Goal: Use online tool/utility: Utilize a website feature to perform a specific function

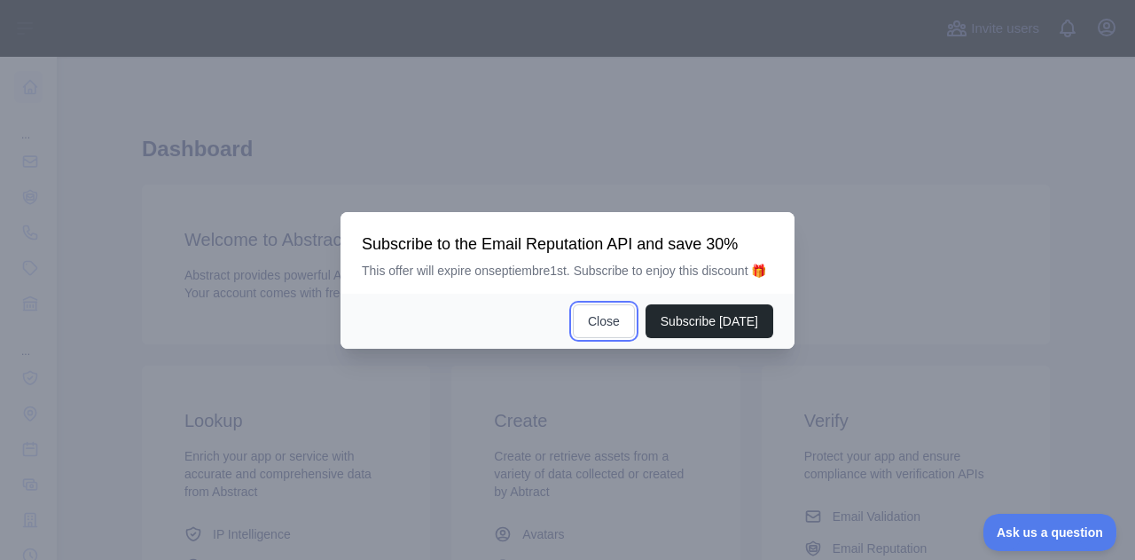
click at [605, 332] on button "Close" at bounding box center [604, 321] width 62 height 34
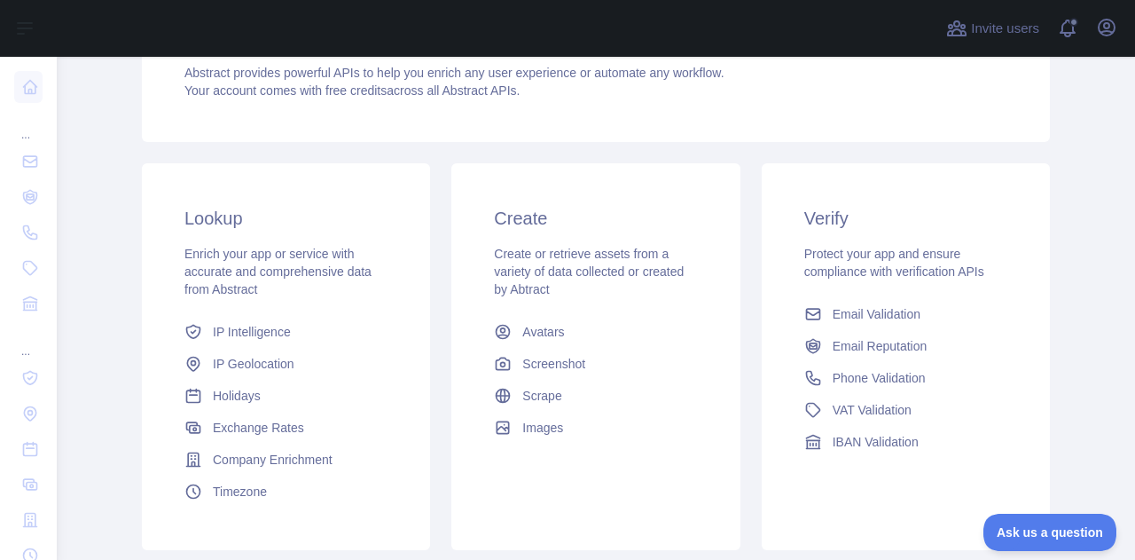
scroll to position [218, 0]
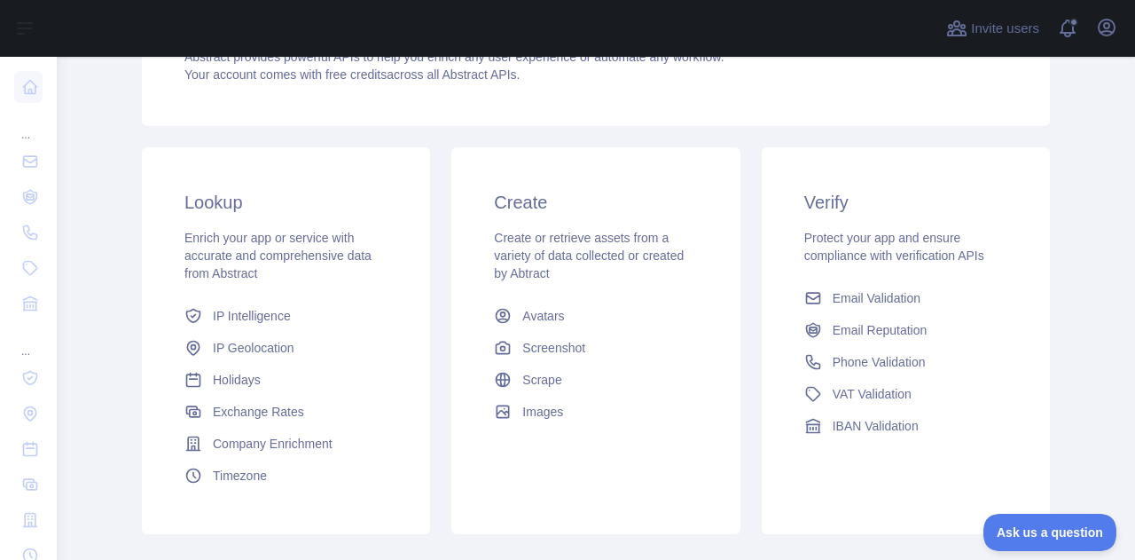
click at [921, 294] on link "Email Validation" at bounding box center [905, 298] width 217 height 32
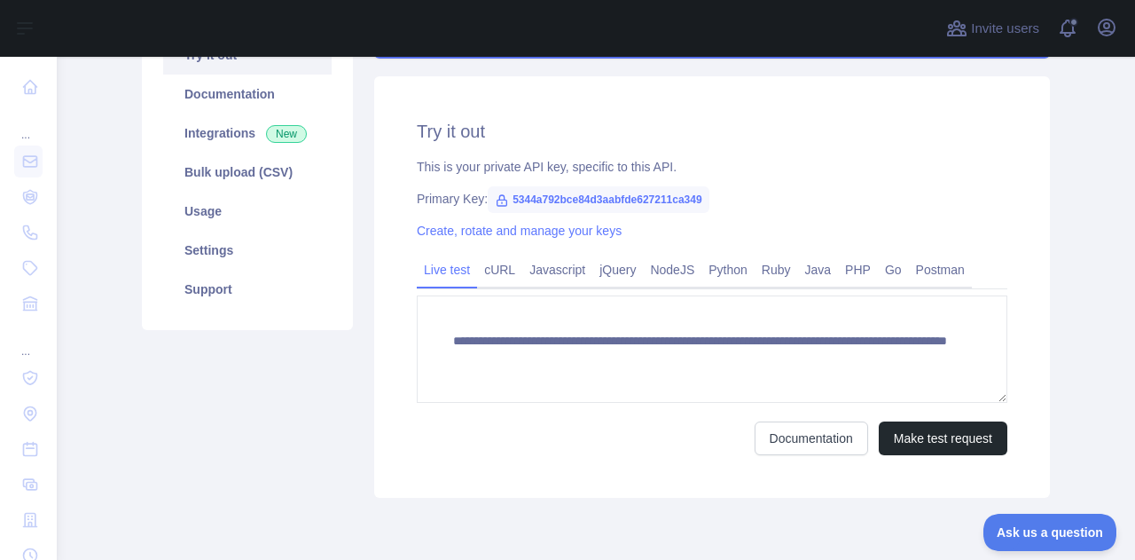
scroll to position [294, 0]
click at [942, 441] on button "Make test request" at bounding box center [943, 439] width 129 height 34
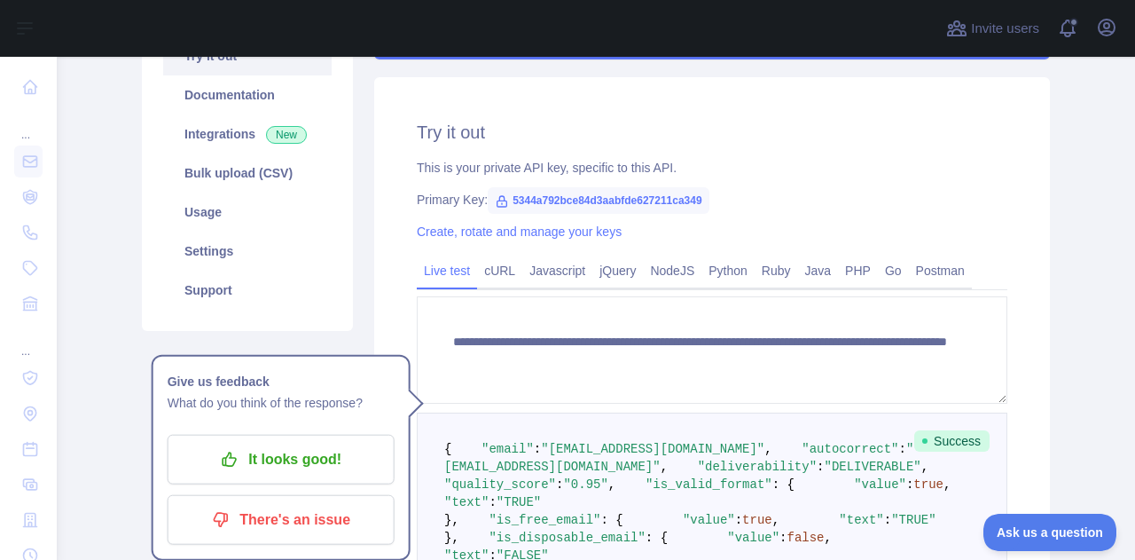
drag, startPoint x: 946, startPoint y: 554, endPoint x: 921, endPoint y: 534, distance: 32.8
click at [921, 534] on main "**********" at bounding box center [596, 308] width 1079 height 503
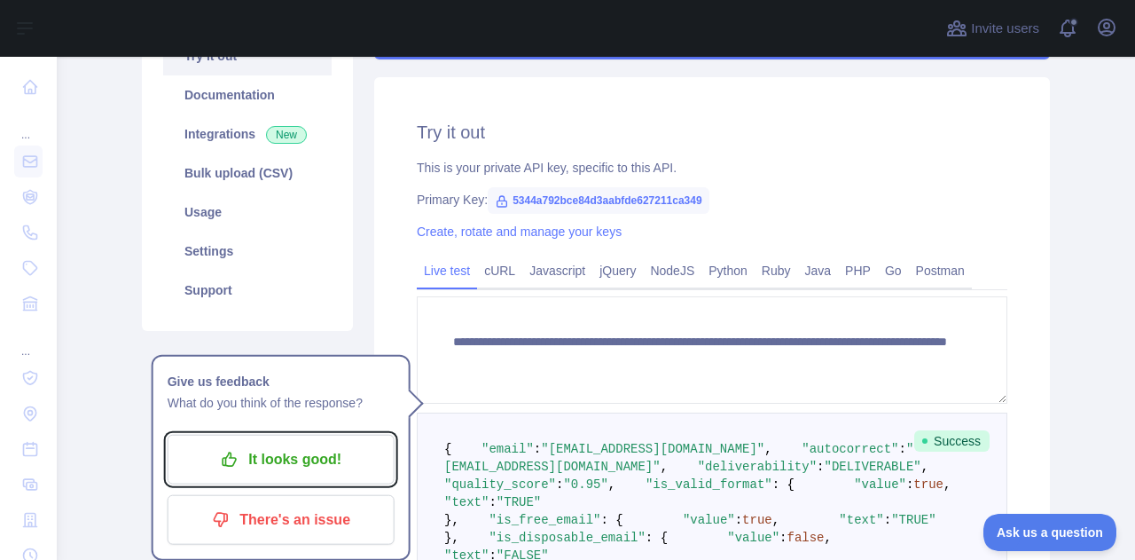
click at [329, 460] on p "It looks good!" at bounding box center [281, 459] width 200 height 30
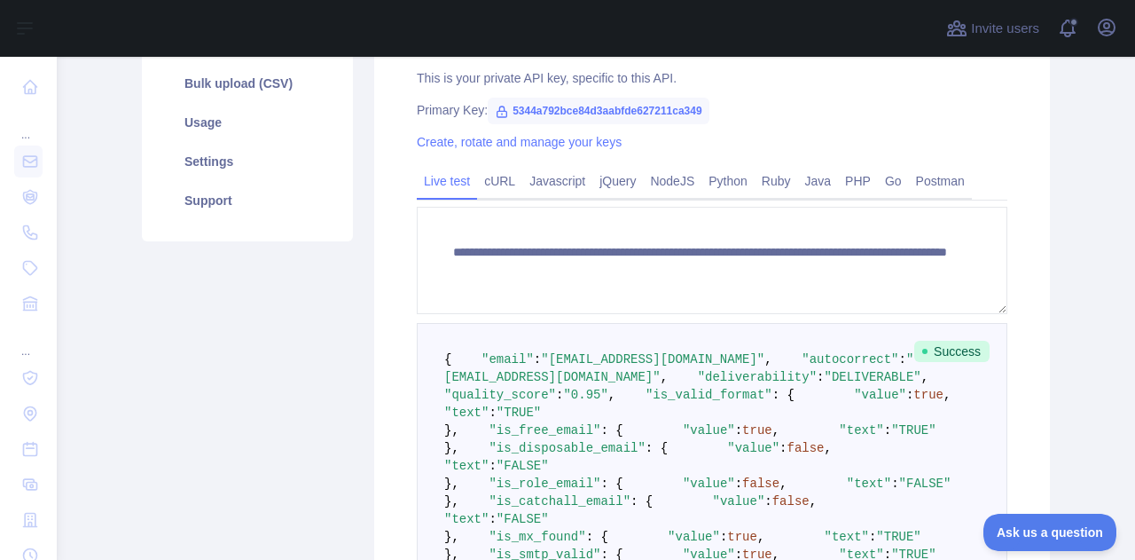
scroll to position [337, 0]
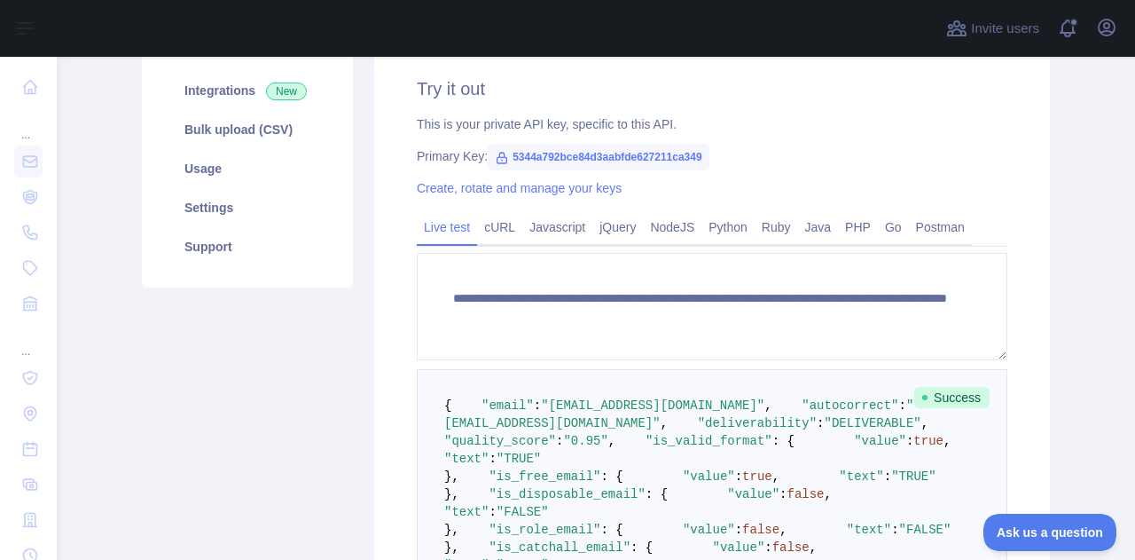
click at [490, 228] on link "cURL" at bounding box center [499, 227] width 45 height 28
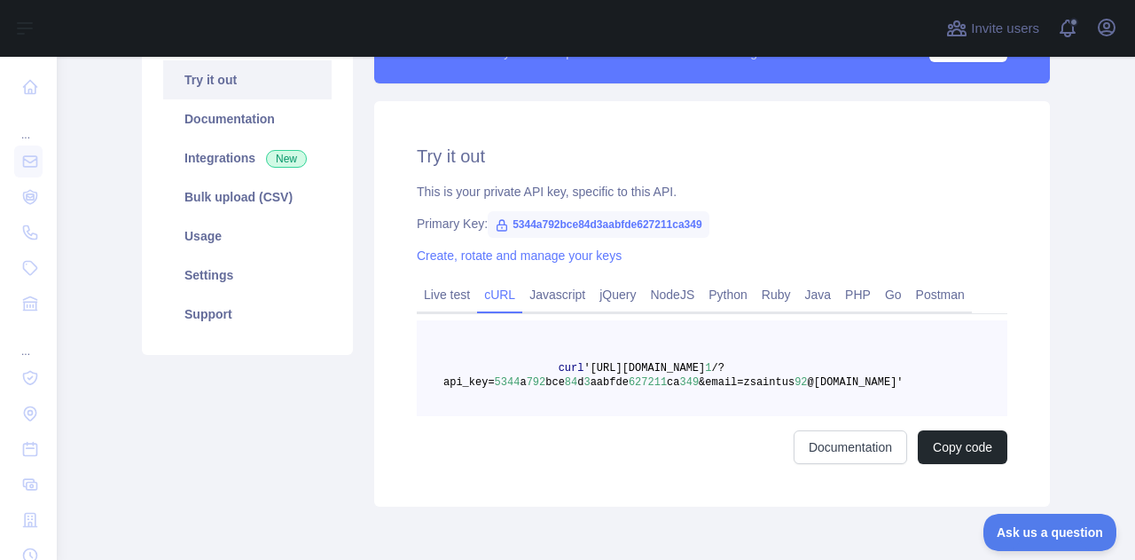
scroll to position [271, 0]
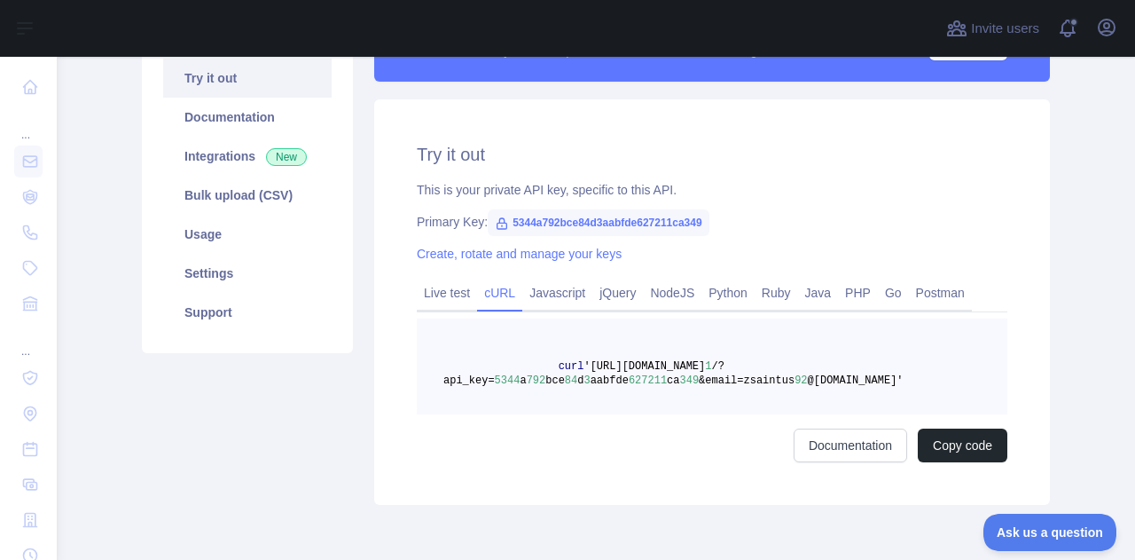
click at [845, 296] on link "PHP" at bounding box center [858, 293] width 40 height 28
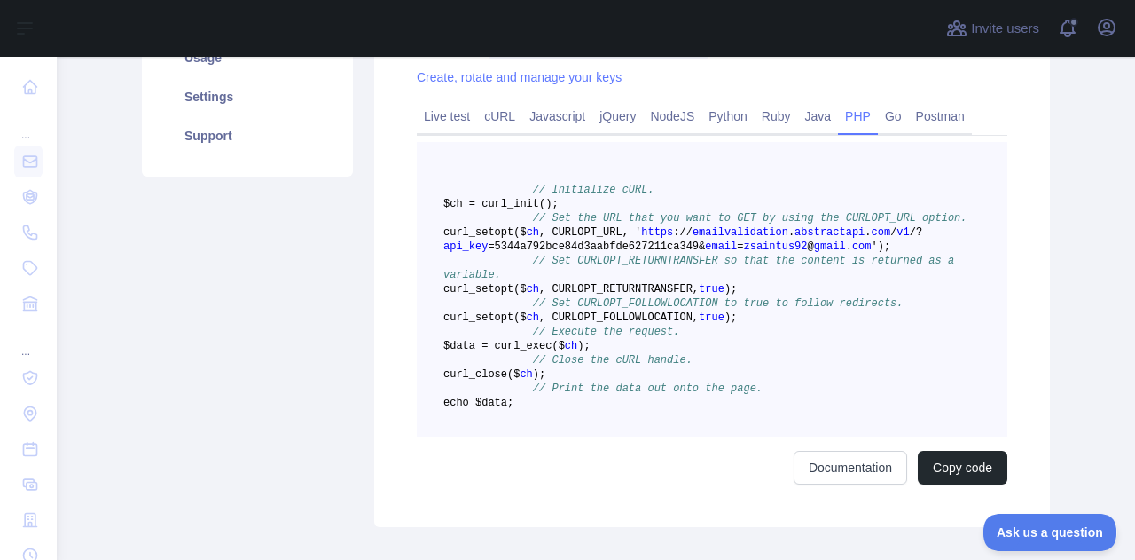
scroll to position [446, 0]
click at [961, 486] on button "Copy code" at bounding box center [963, 469] width 90 height 34
